Goal: Task Accomplishment & Management: Complete application form

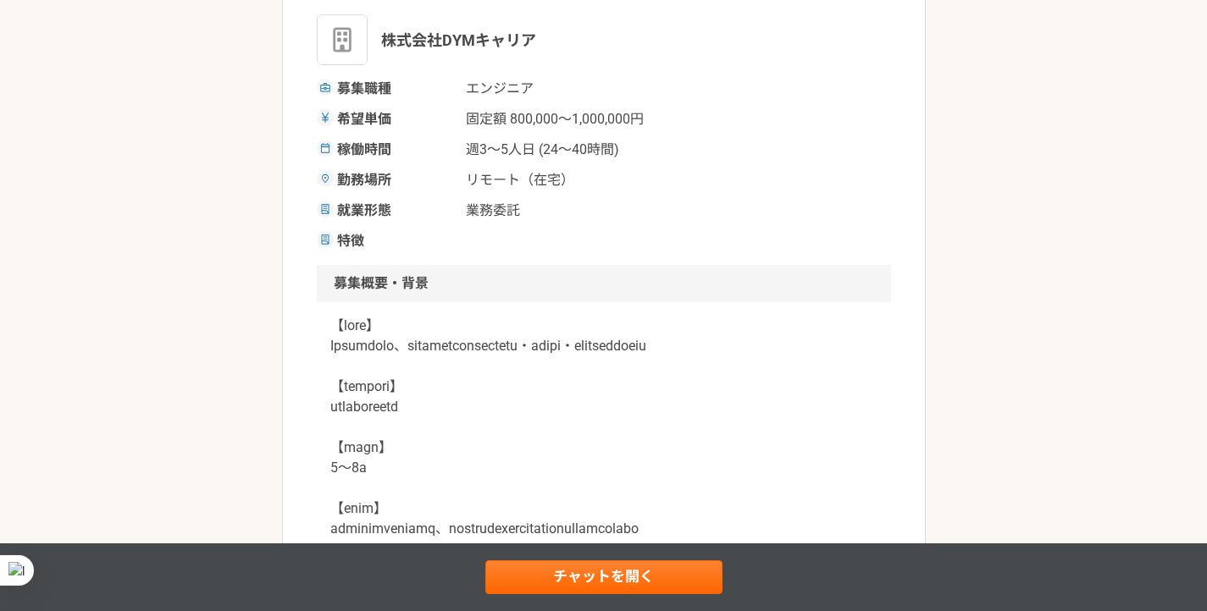
scroll to position [277, 0]
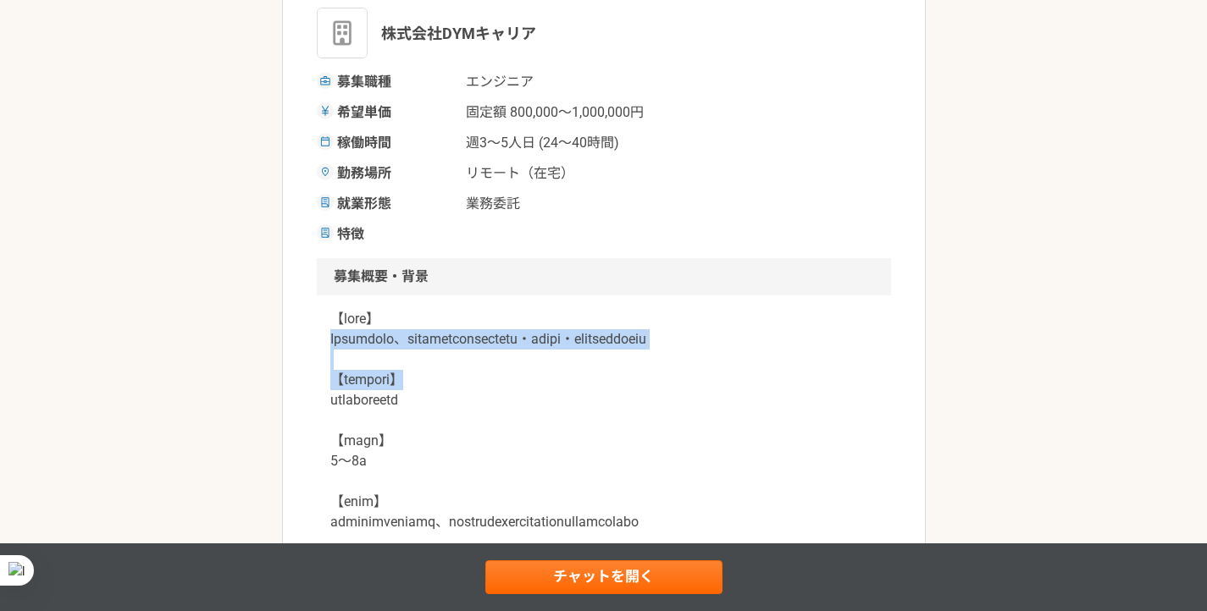
drag, startPoint x: 513, startPoint y: 395, endPoint x: 322, endPoint y: 345, distance: 197.8
click at [322, 345] on div at bounding box center [604, 604] width 574 height 616
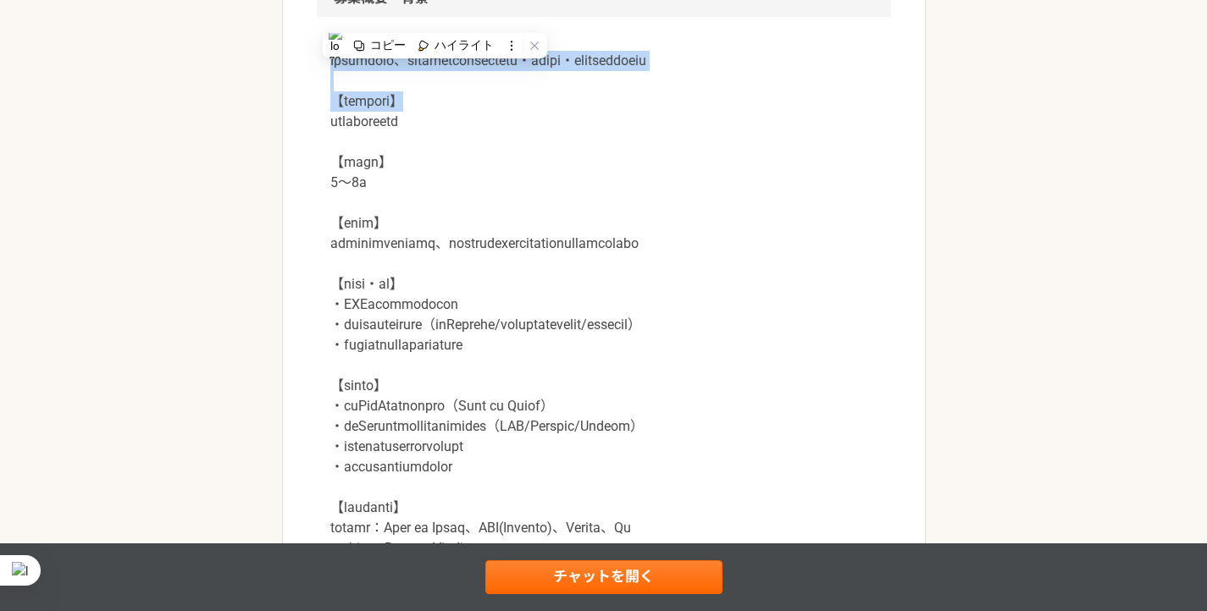
scroll to position [564, 0]
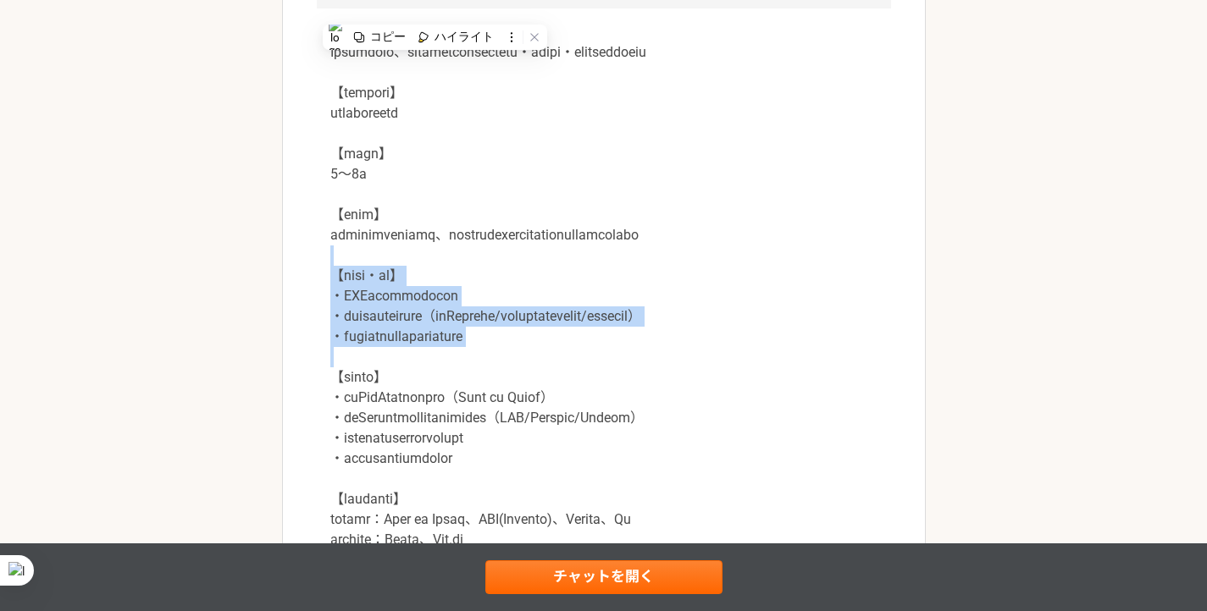
drag, startPoint x: 318, startPoint y: 306, endPoint x: 320, endPoint y: 430, distance: 124.5
click at [320, 430] on div at bounding box center [604, 316] width 574 height 616
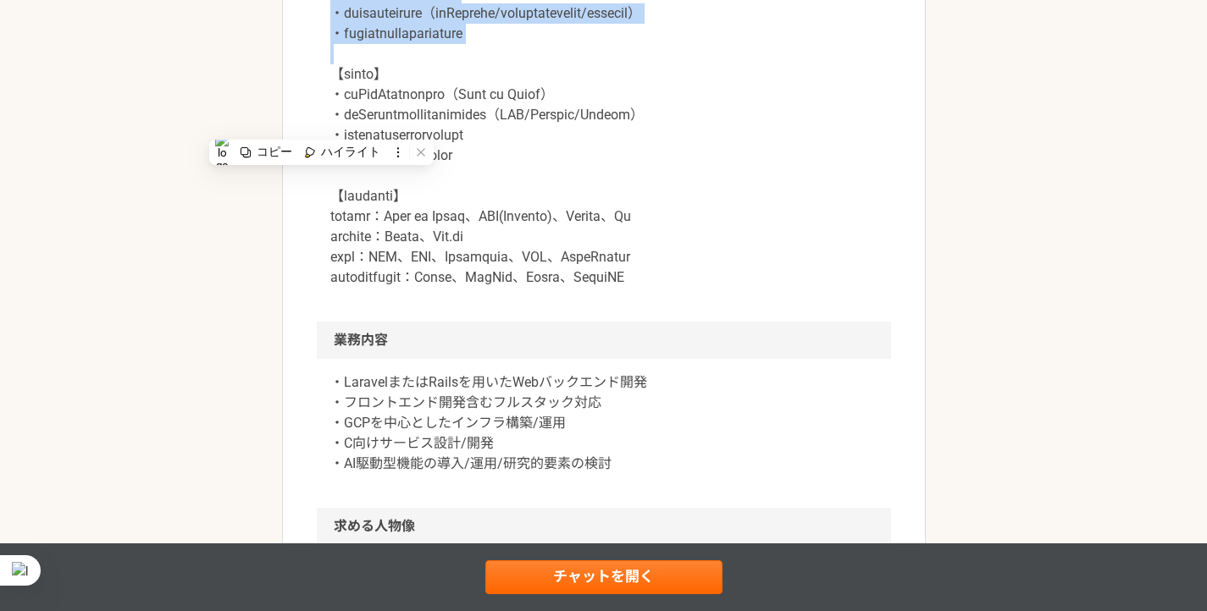
scroll to position [866, 0]
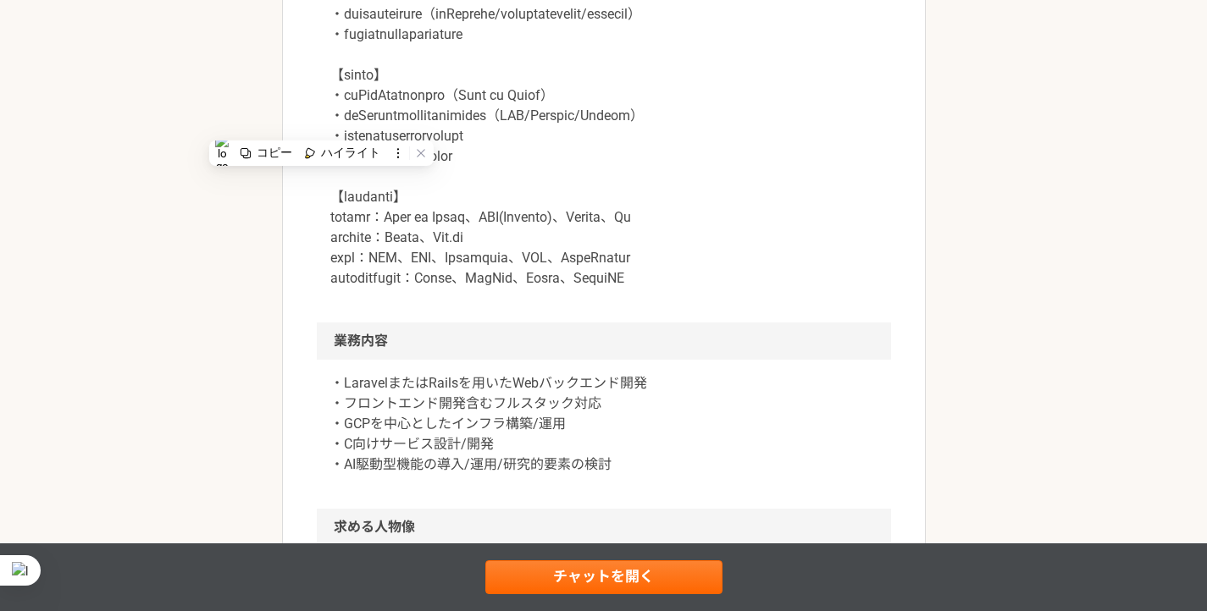
click at [831, 215] on p at bounding box center [603, 4] width 547 height 569
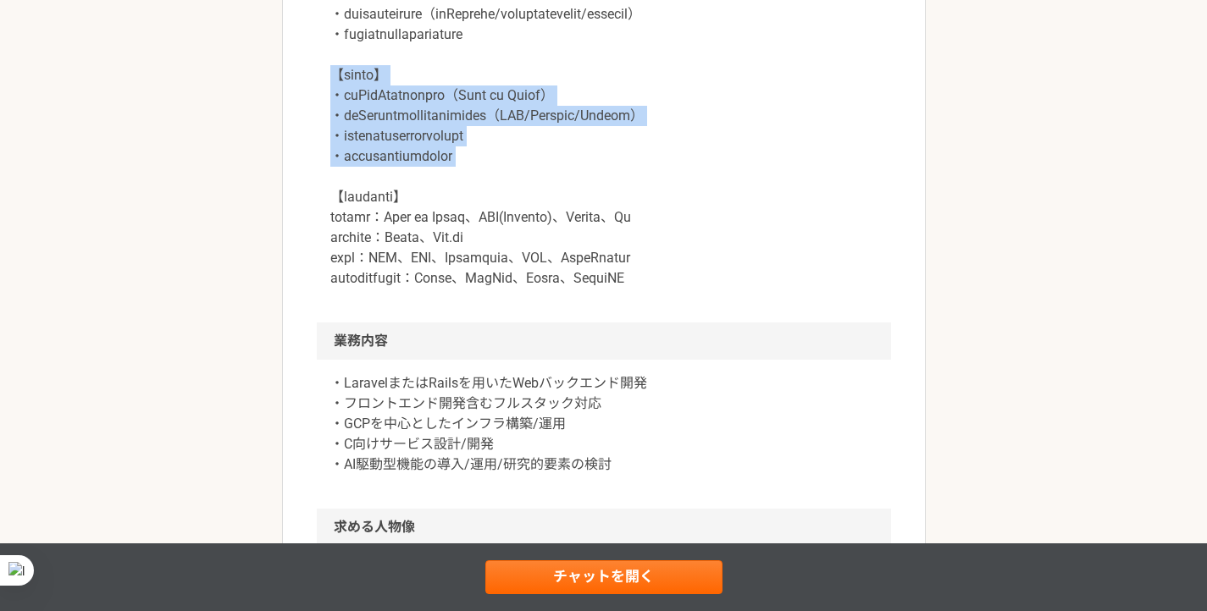
drag, startPoint x: 327, startPoint y: 140, endPoint x: 583, endPoint y: 240, distance: 274.9
click at [583, 240] on div at bounding box center [604, 14] width 574 height 616
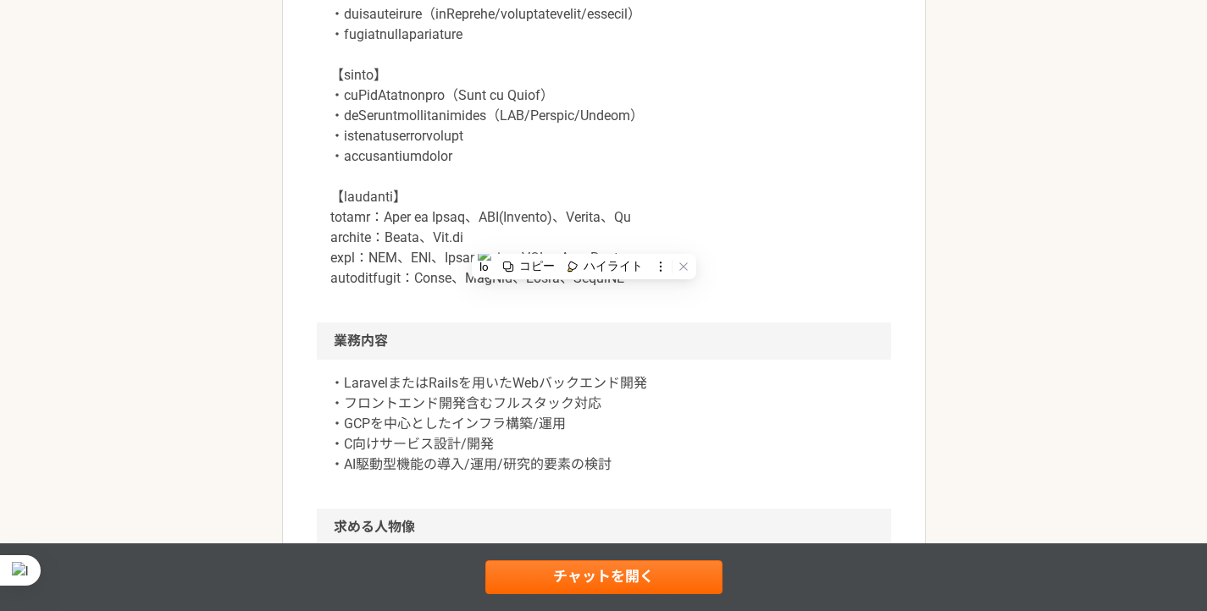
click at [377, 277] on p at bounding box center [603, 4] width 547 height 569
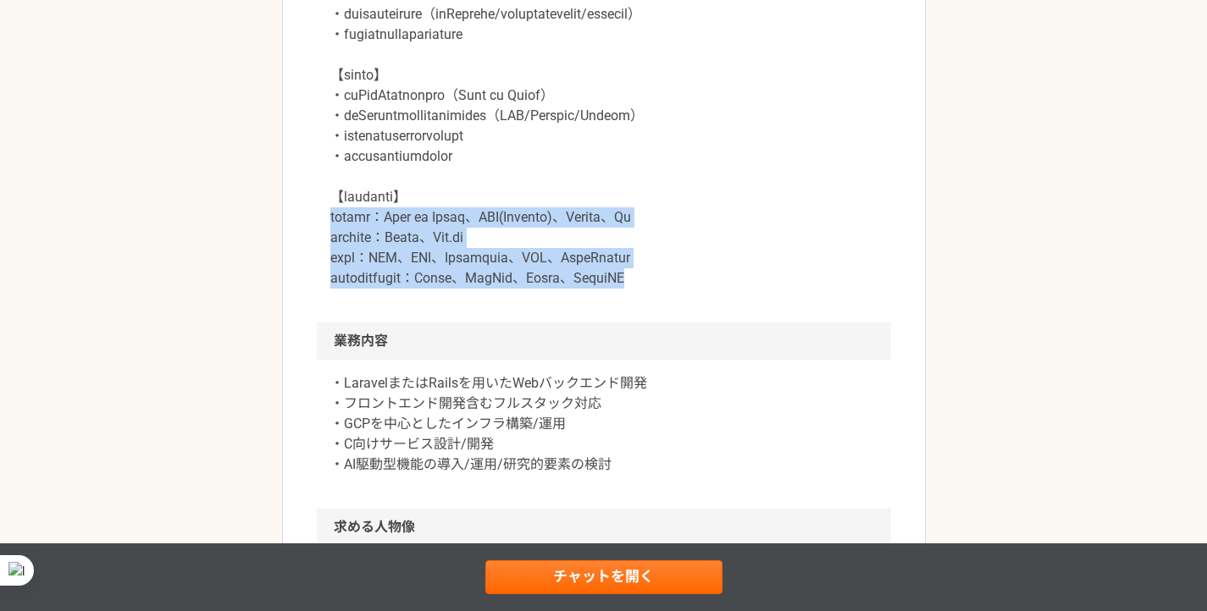
drag, startPoint x: 329, startPoint y: 269, endPoint x: 335, endPoint y: 362, distance: 92.5
click at [335, 323] on div at bounding box center [604, 14] width 574 height 616
click at [890, 240] on article "エンジニア 【週3〜5日/フルリモート/】新規サービス開発フルスタックエンジニア 業務委託 株式会社DYMキャリア 募集職種 エンジニア 希望単価 固定額 8…" at bounding box center [604, 251] width 644 height 2030
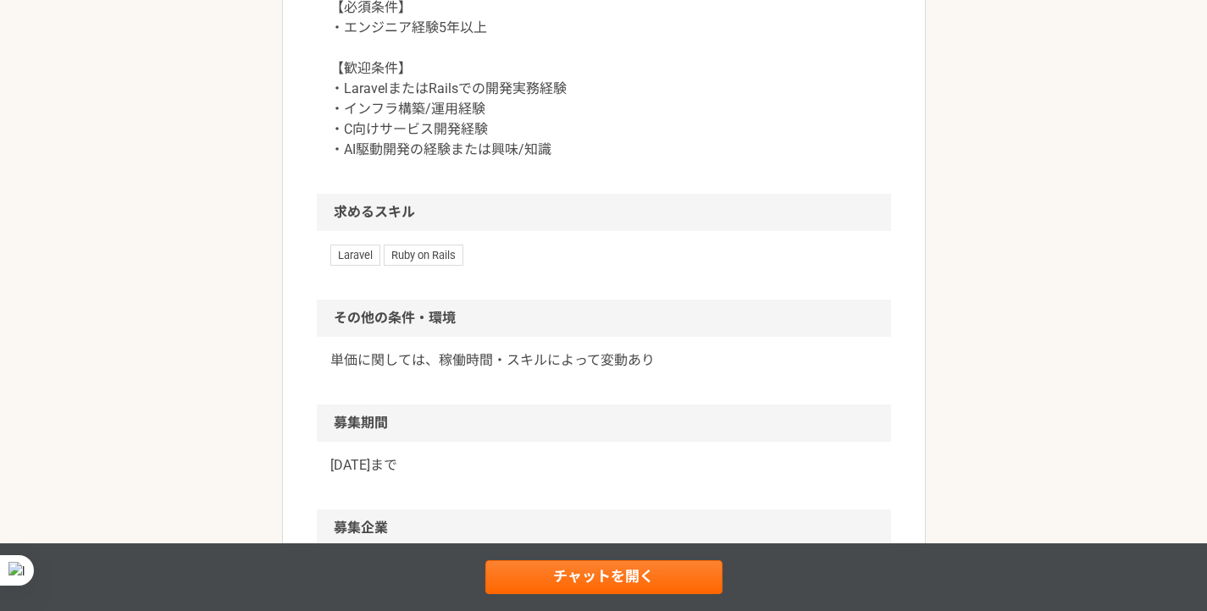
scroll to position [1434, 0]
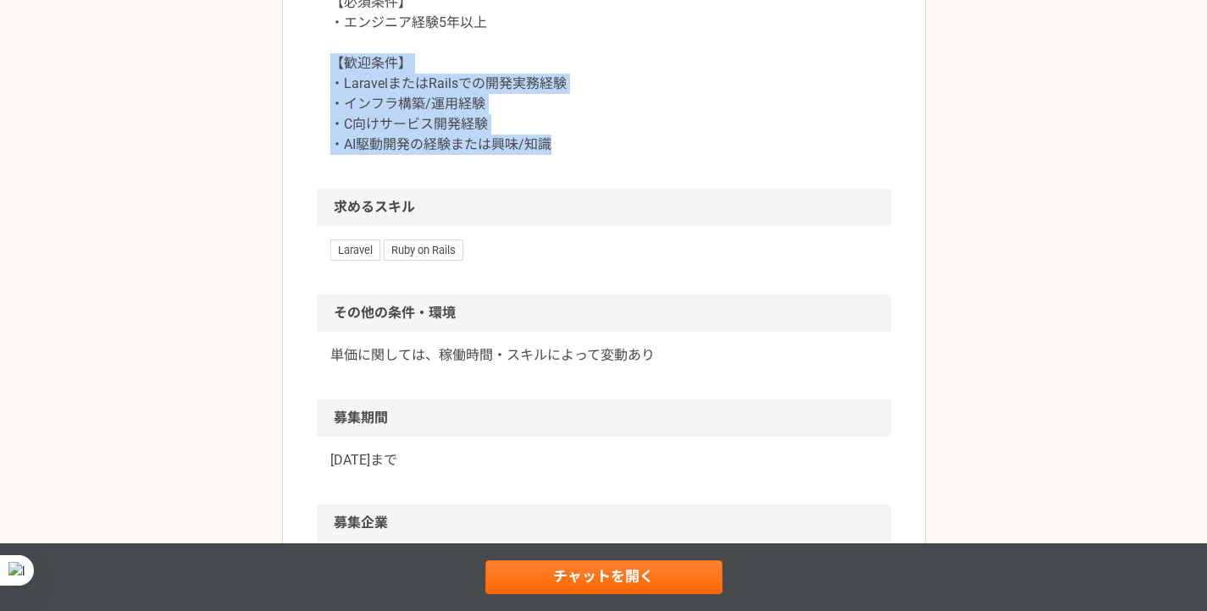
drag, startPoint x: 329, startPoint y: 120, endPoint x: 327, endPoint y: 224, distance: 103.3
click at [327, 189] on div "【必須条件】 ・エンジニア経験5年以上 【歓迎条件】 ・LaravelまたはRailsでの開発実務経験 ・インフラ構築/運用経験 ・C向けサービス開発経験 ・…" at bounding box center [604, 84] width 574 height 210
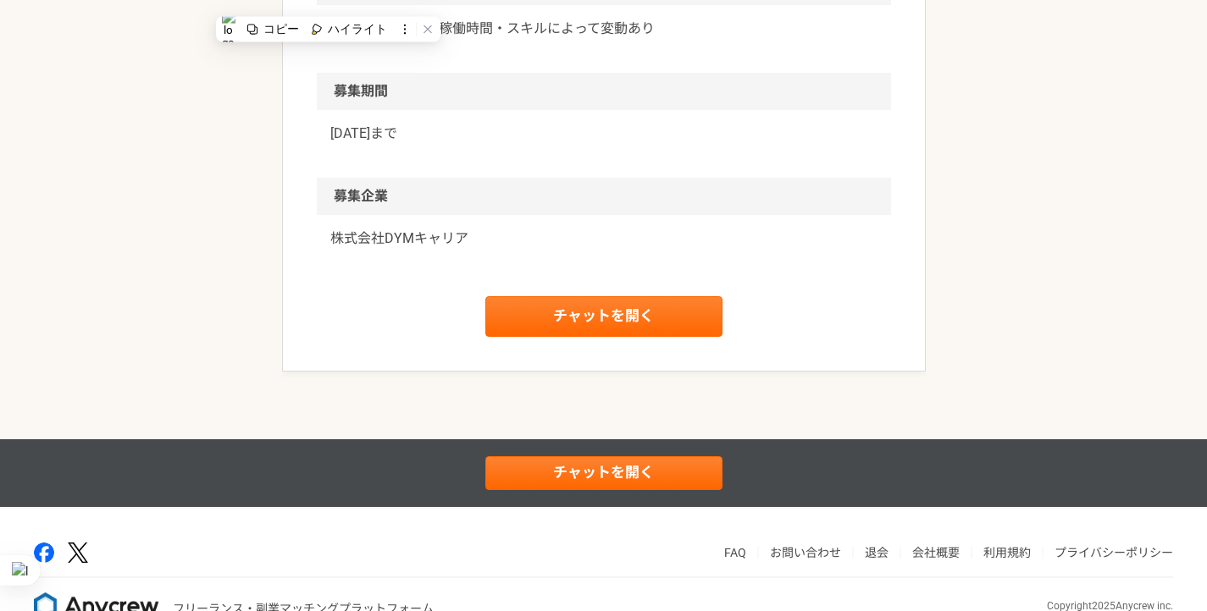
scroll to position [1865, 0]
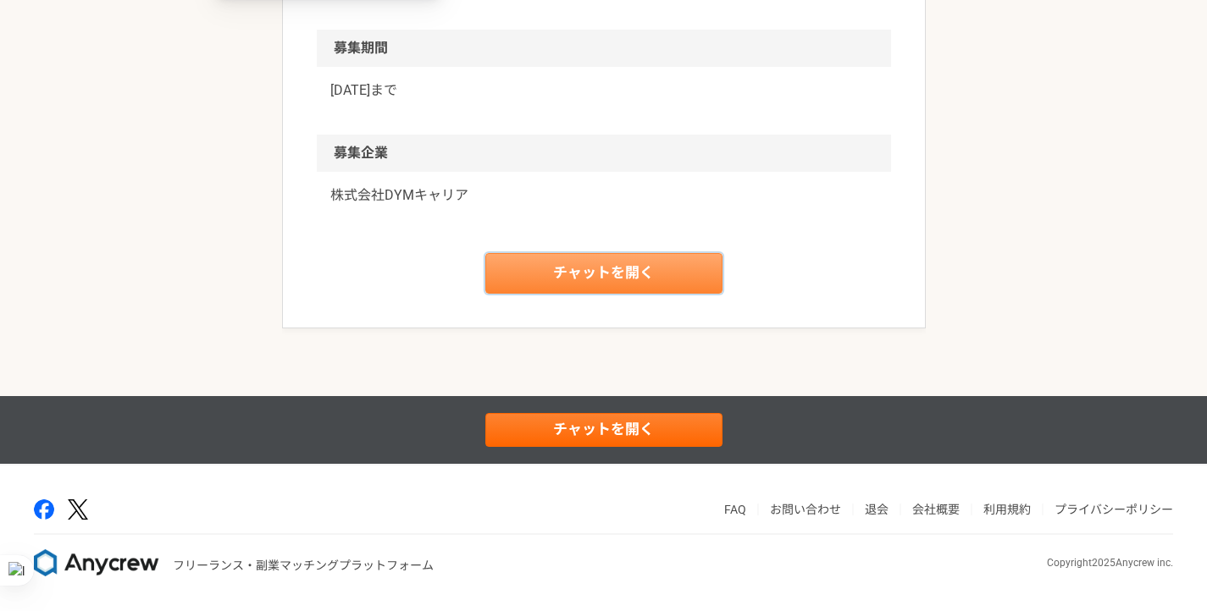
click at [633, 267] on link "チャットを開く" at bounding box center [603, 273] width 237 height 41
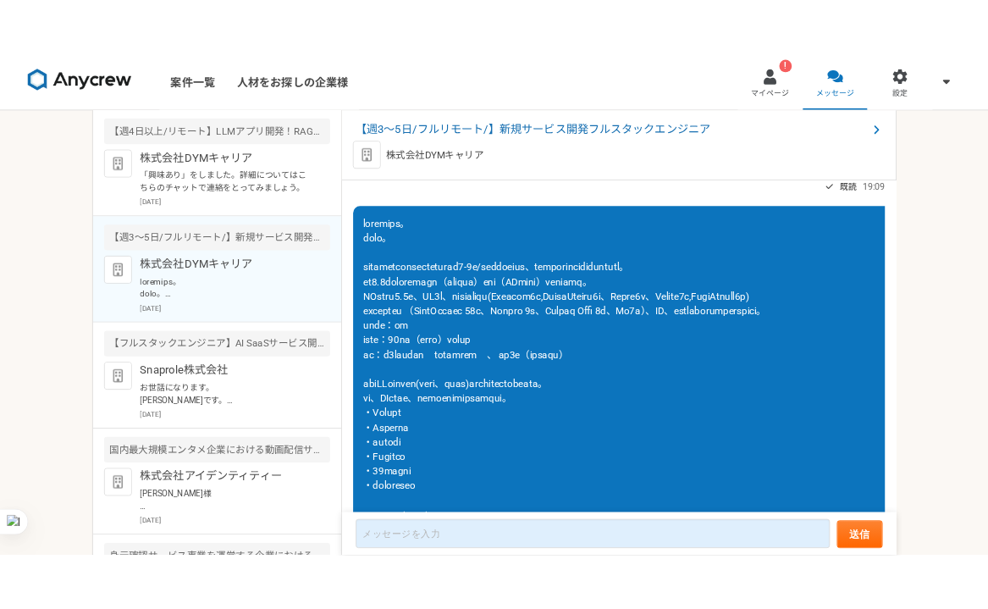
scroll to position [232, 0]
